Goal: Obtain resource: Download file/media

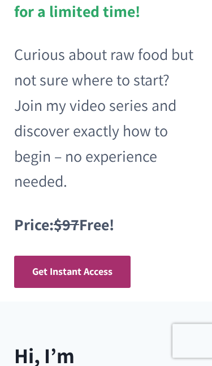
scroll to position [331, 0]
click at [101, 268] on span "Get Instant Access" at bounding box center [72, 270] width 80 height 13
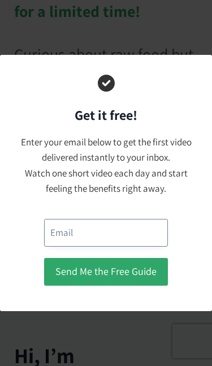
click at [111, 233] on input "email" at bounding box center [106, 233] width 124 height 28
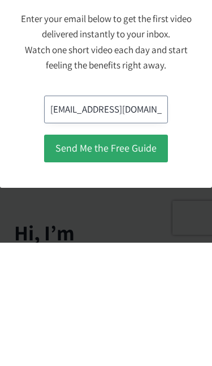
type input "[EMAIL_ADDRESS][DOMAIN_NAME]"
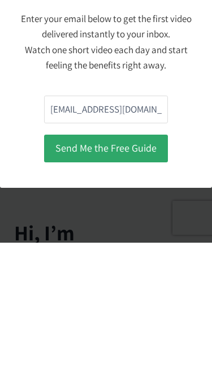
click at [141, 258] on button "Send Me the Free Guide" at bounding box center [106, 272] width 124 height 28
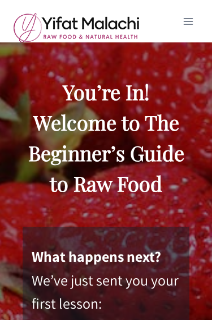
click at [188, 21] on icon "Open menu" at bounding box center [188, 21] width 10 height 7
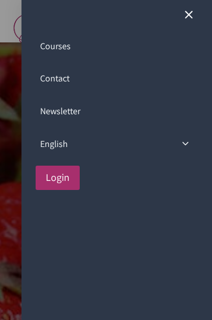
click at [62, 47] on link "Courses" at bounding box center [117, 46] width 162 height 33
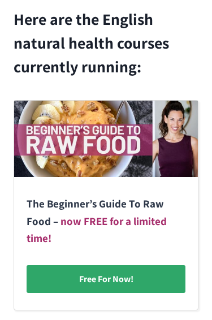
scroll to position [166, 0]
